Goal: Task Accomplishment & Management: Use online tool/utility

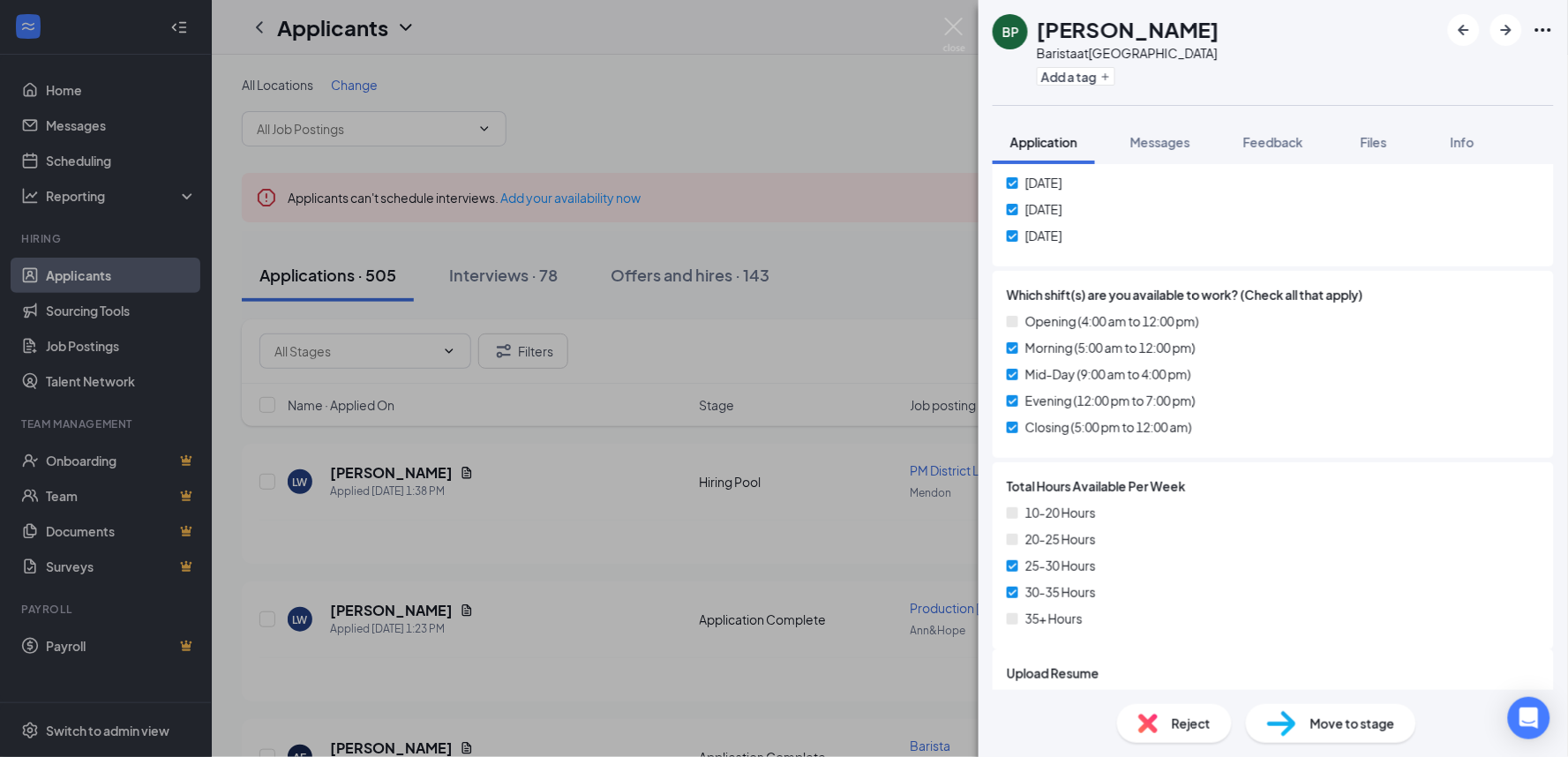
scroll to position [1054, 0]
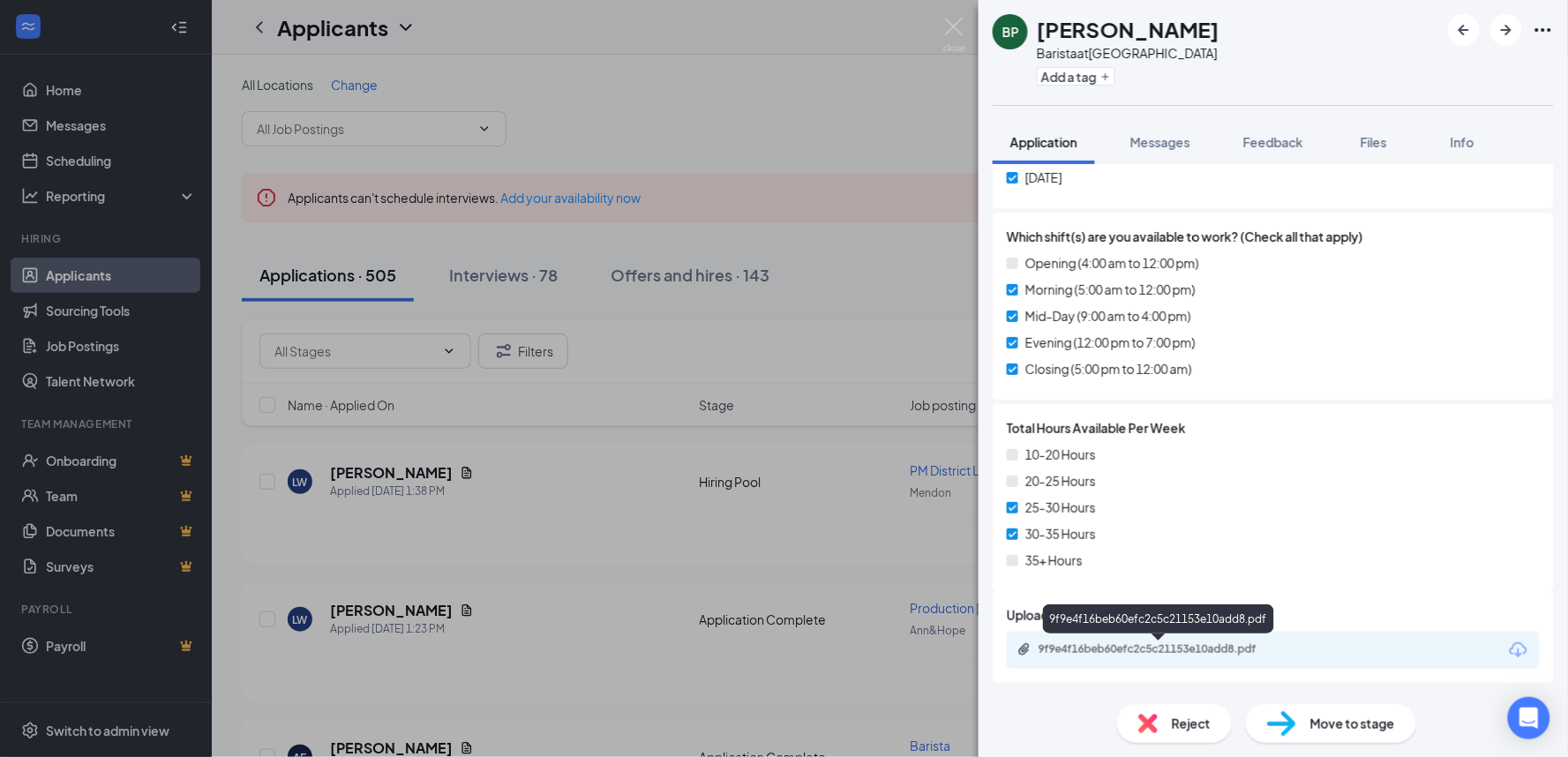
click at [1124, 648] on div "9f9e4f16beb60efc2c5c21153e10add8.pdf" at bounding box center [1163, 649] width 248 height 14
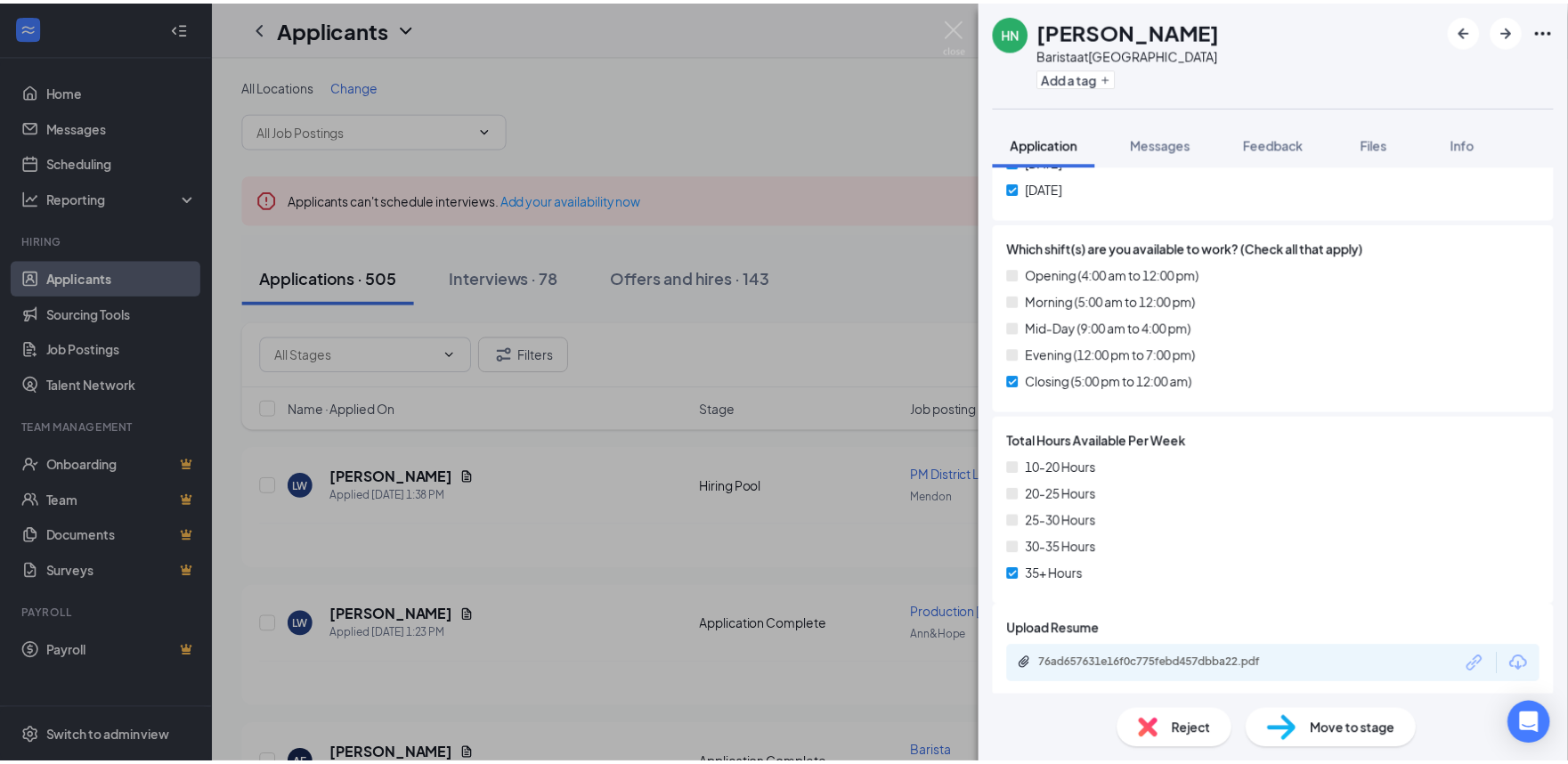
scroll to position [1015, 0]
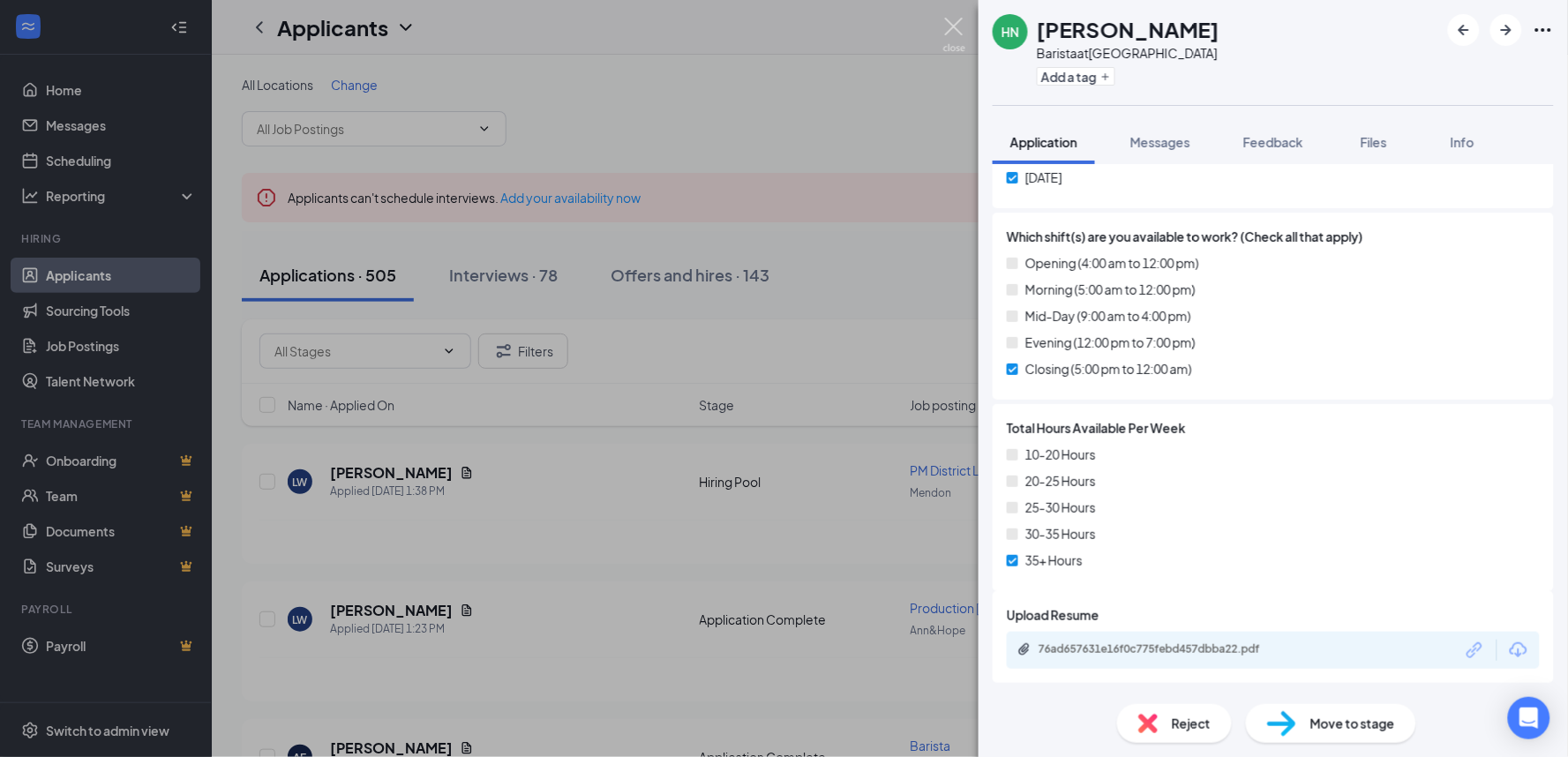
click at [950, 27] on img at bounding box center [955, 35] width 22 height 35
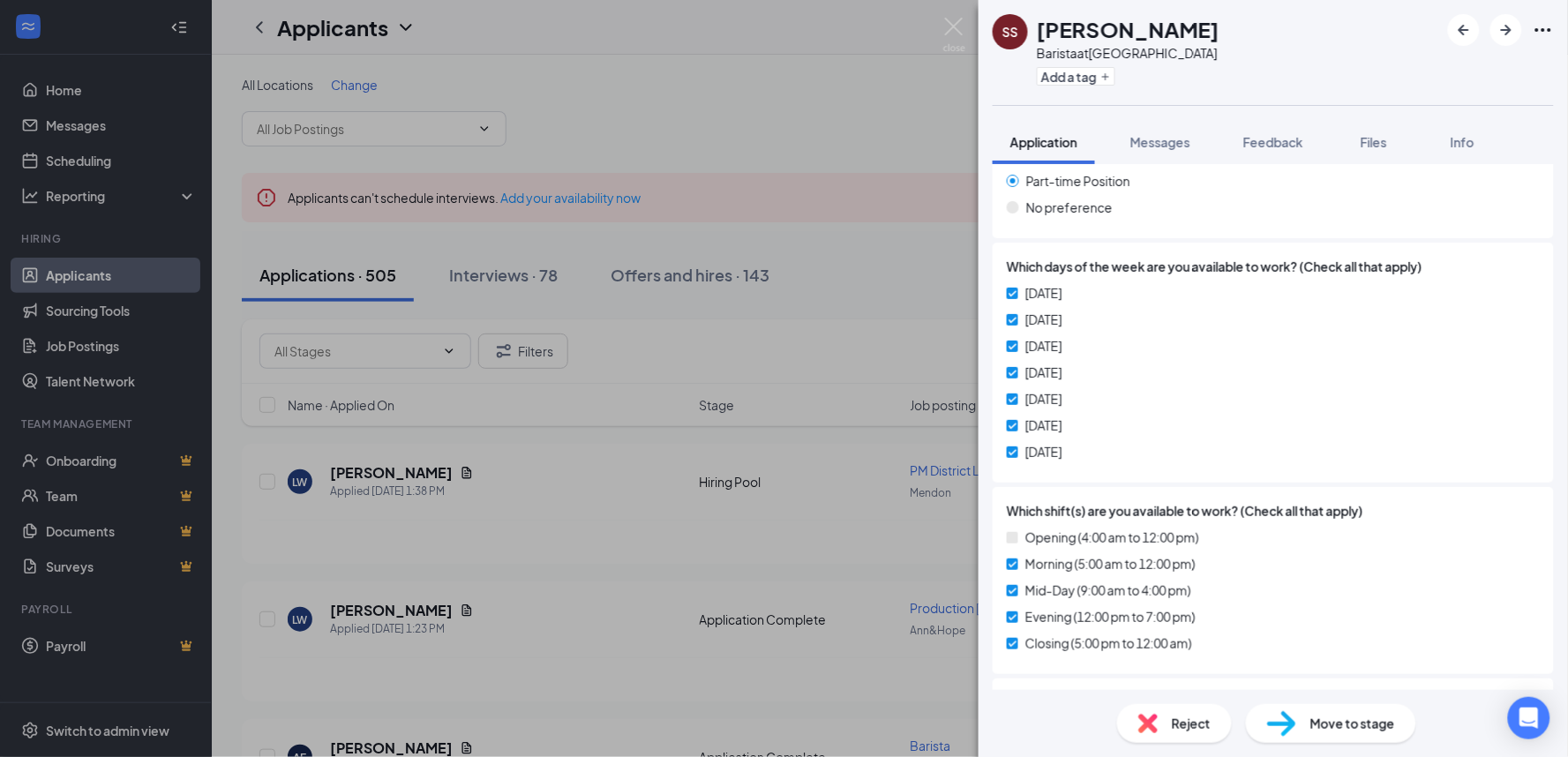
scroll to position [1073, 0]
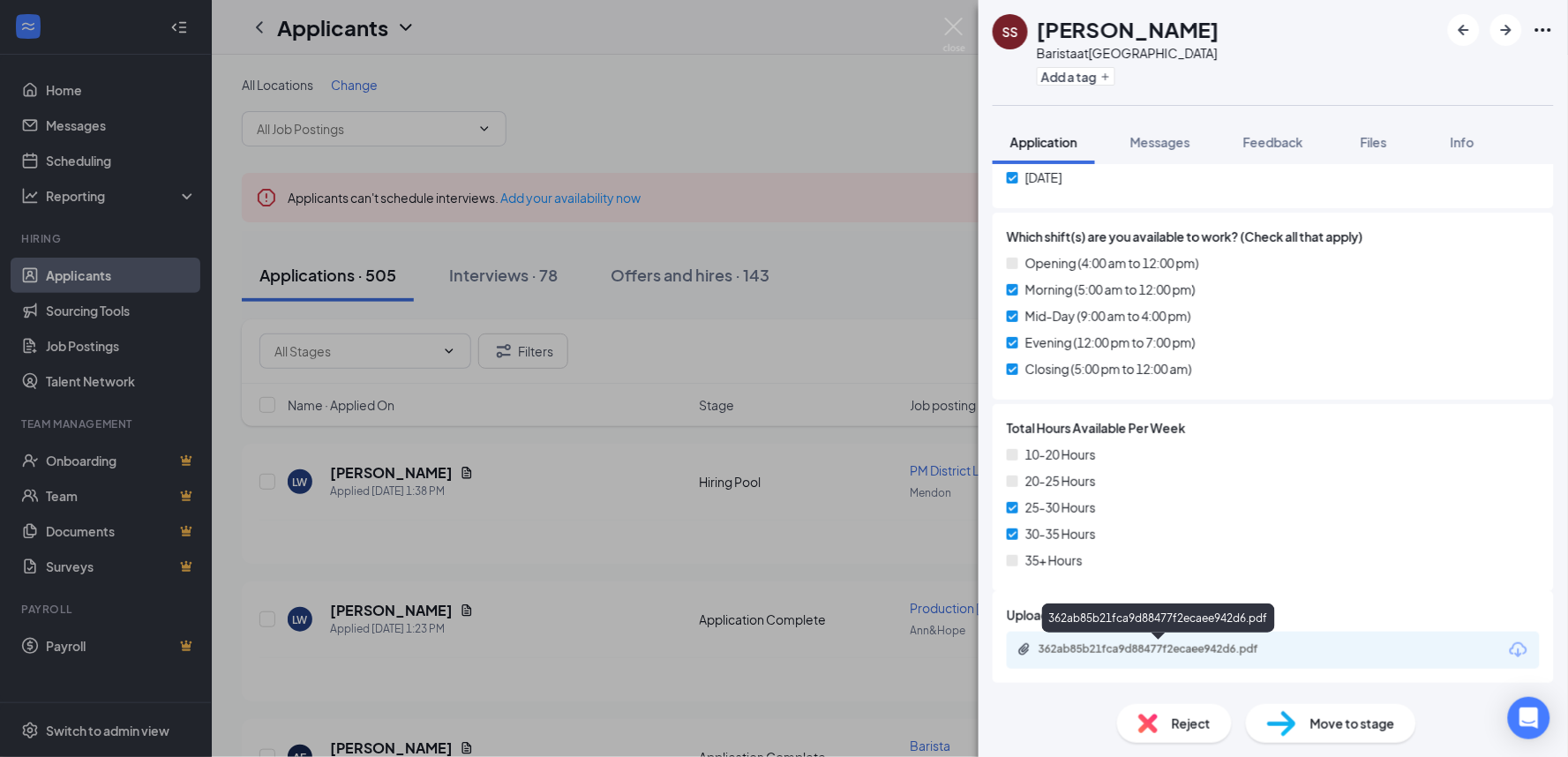
click at [1167, 649] on div "362ab85b21fca9d88477f2ecaee942d6.pdf" at bounding box center [1163, 649] width 248 height 14
